Goal: Check status: Check status

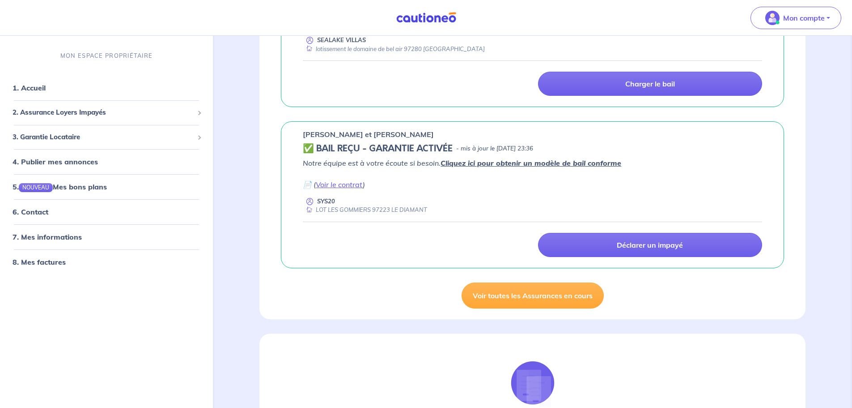
scroll to position [895, 0]
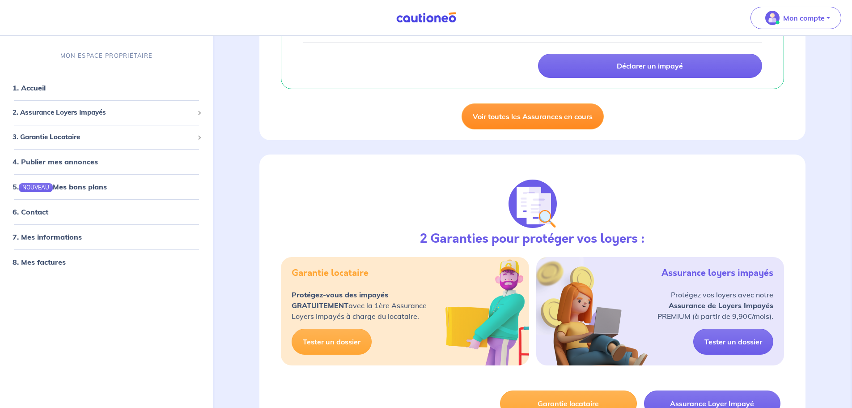
click at [508, 113] on link "Voir toutes les Assurances en cours" at bounding box center [533, 116] width 142 height 26
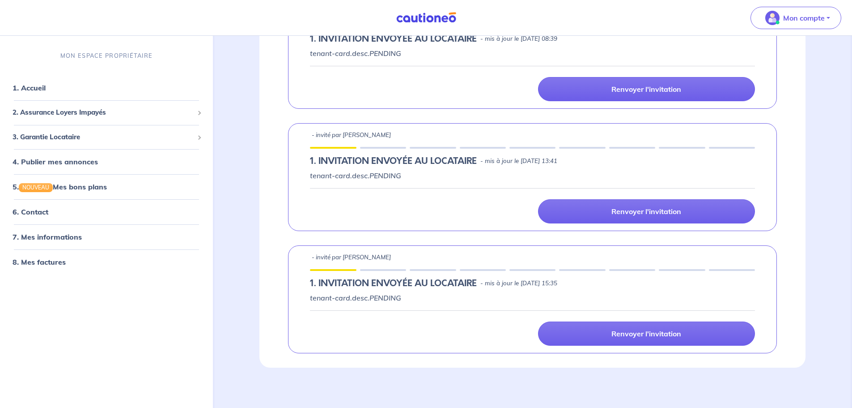
scroll to position [206, 0]
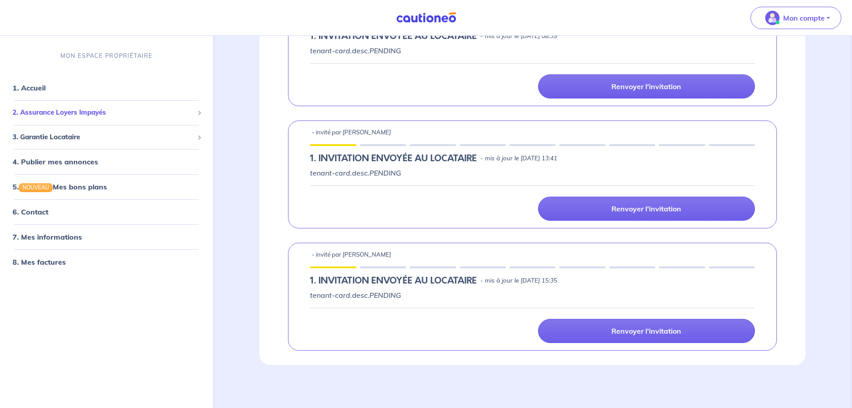
click at [64, 113] on span "2. Assurance Loyers Impayés" at bounding box center [103, 112] width 181 height 10
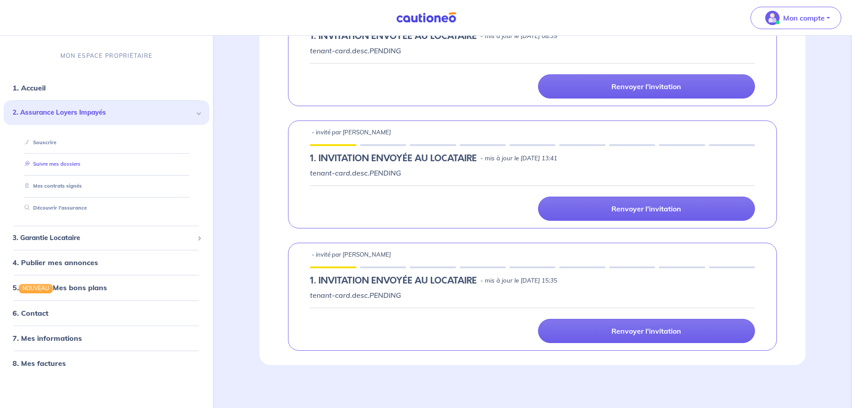
click at [58, 162] on link "Suivre mes dossiers" at bounding box center [51, 164] width 60 height 6
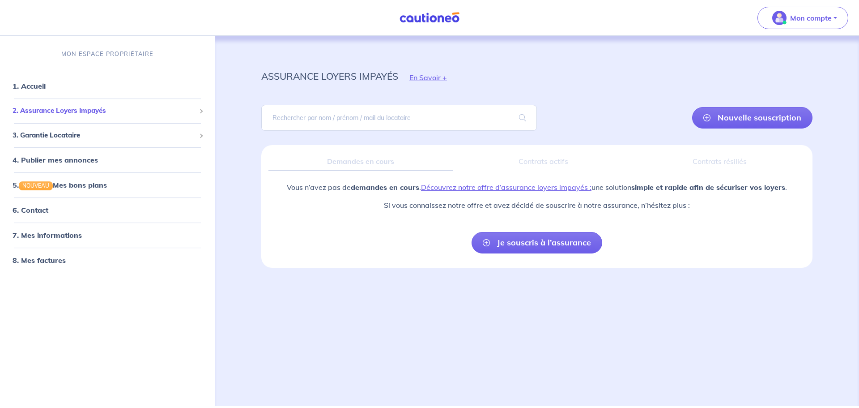
click at [56, 113] on span "2. Assurance Loyers Impayés" at bounding box center [104, 111] width 183 height 10
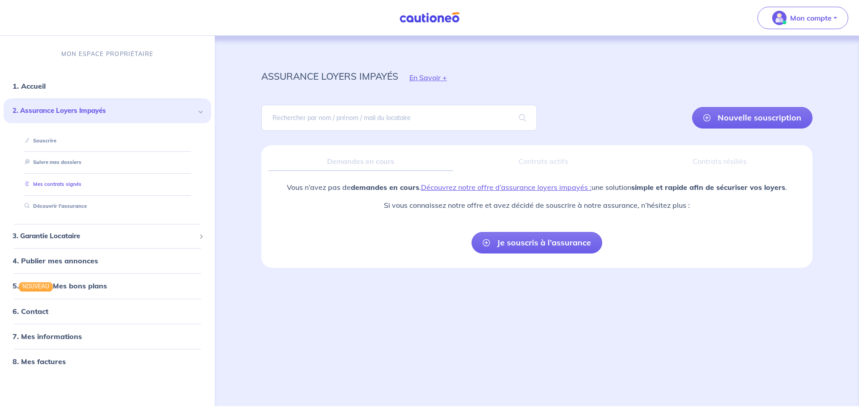
click at [52, 184] on link "Mes contrats signés" at bounding box center [51, 184] width 60 height 6
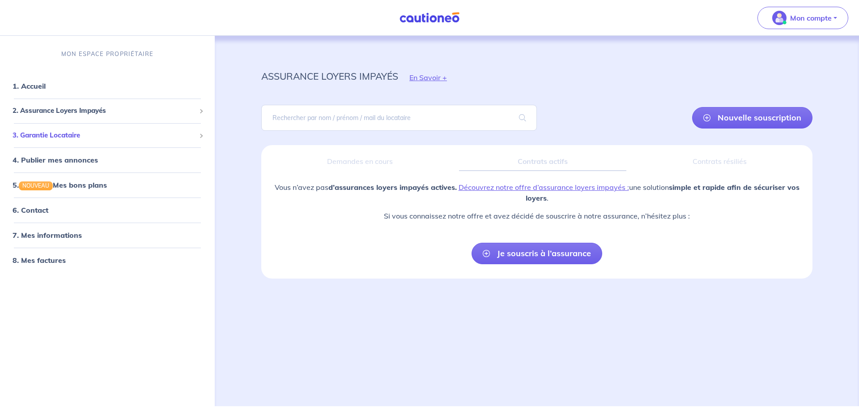
click at [37, 138] on span "3. Garantie Locataire" at bounding box center [104, 135] width 183 height 10
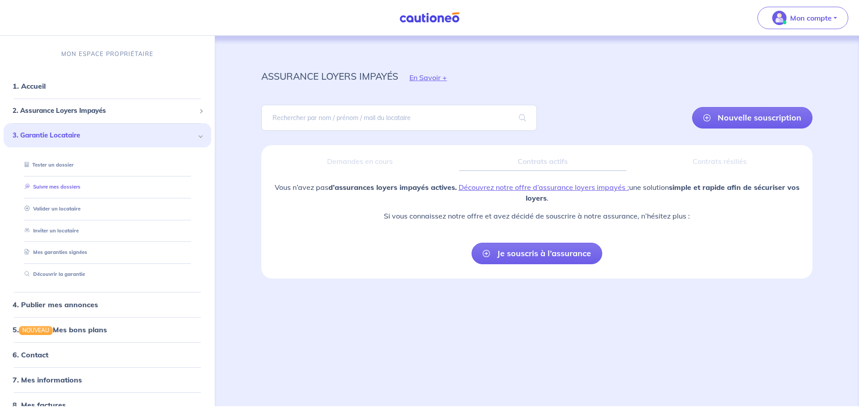
click at [52, 187] on link "Suivre mes dossiers" at bounding box center [51, 186] width 60 height 6
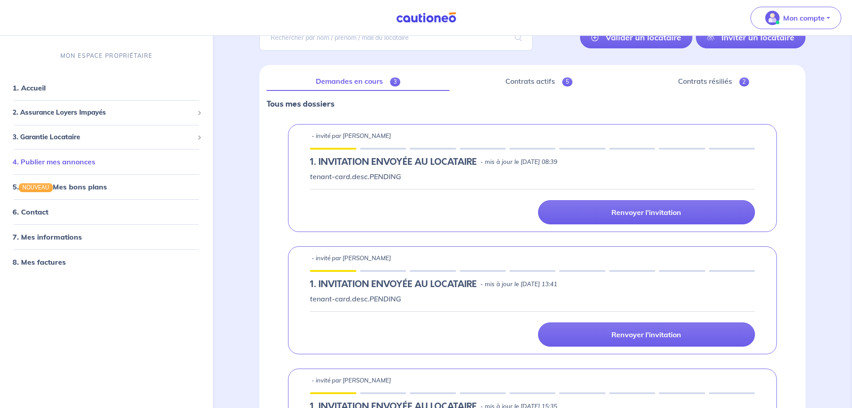
scroll to position [72, 0]
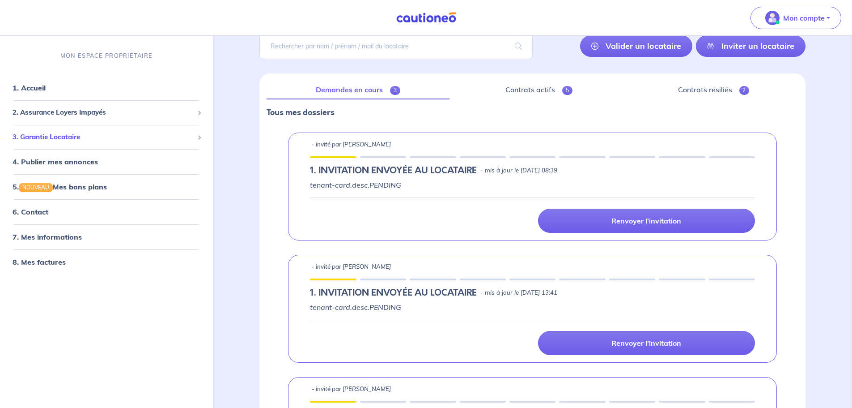
click at [59, 135] on span "3. Garantie Locataire" at bounding box center [103, 137] width 181 height 10
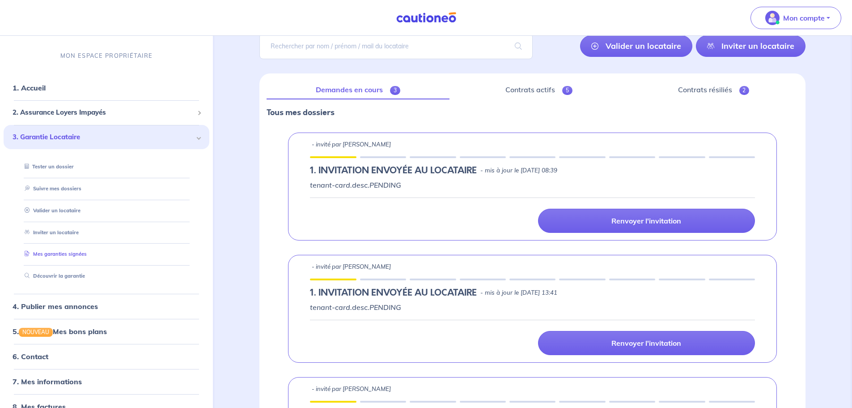
click at [64, 253] on link "Mes garanties signées" at bounding box center [54, 254] width 66 height 6
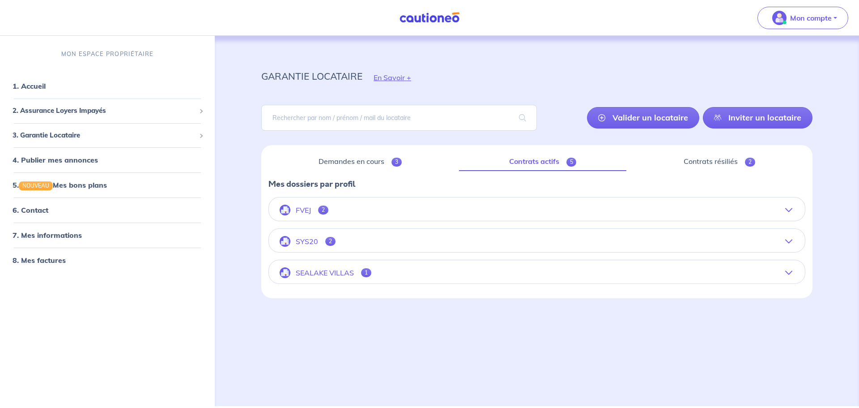
click at [304, 243] on p "SYS20" at bounding box center [307, 241] width 22 height 9
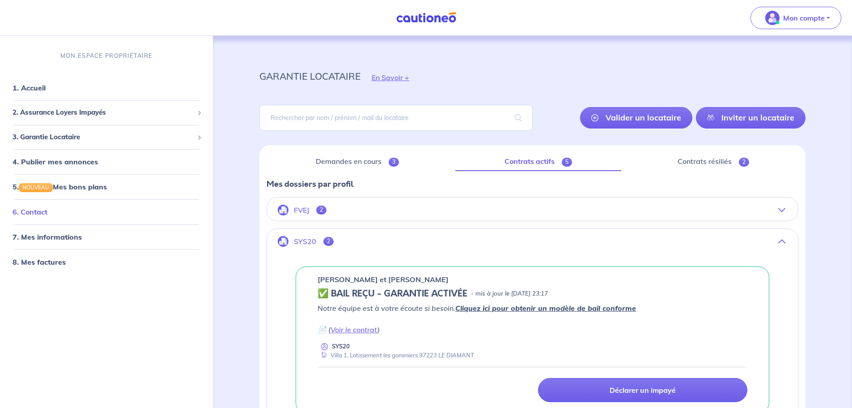
click at [42, 209] on link "6. Contact" at bounding box center [30, 211] width 35 height 9
